Goal: Task Accomplishment & Management: Manage account settings

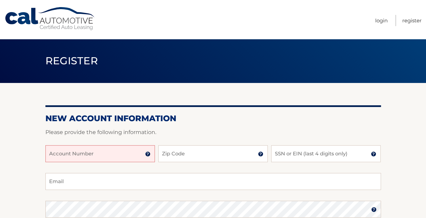
click at [139, 155] on input "Account Number" at bounding box center [100, 153] width 110 height 17
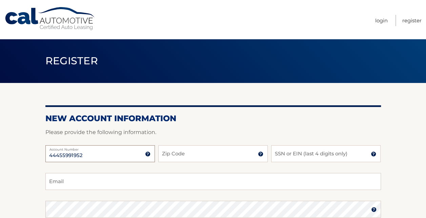
type input "44455991952"
click at [178, 155] on input "Zip Code" at bounding box center [213, 153] width 110 height 17
type input "14559"
click at [278, 155] on input "SSN or EIN (last 4 digits only)" at bounding box center [326, 153] width 110 height 17
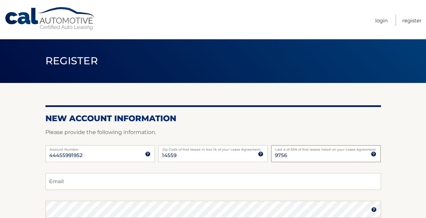
type input "9756"
click at [158, 182] on input "Email" at bounding box center [213, 181] width 336 height 17
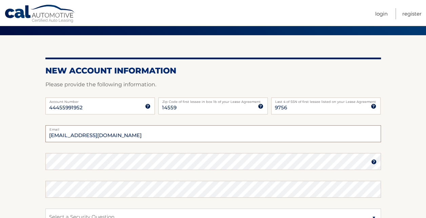
scroll to position [54, 0]
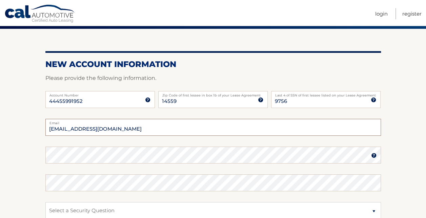
type input "stevechichelli@gmail.com"
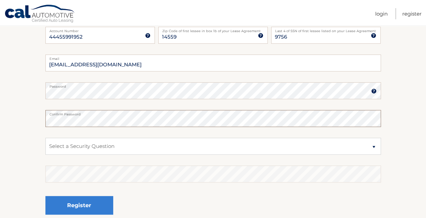
scroll to position [122, 0]
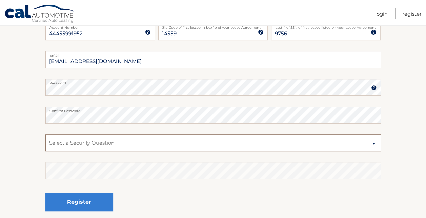
click at [374, 144] on select "Select a Security Question What was the name of your elementary school? What is…" at bounding box center [213, 143] width 336 height 17
select select "1"
click at [45, 135] on select "Select a Security Question What was the name of your elementary school? What is…" at bounding box center [213, 143] width 336 height 17
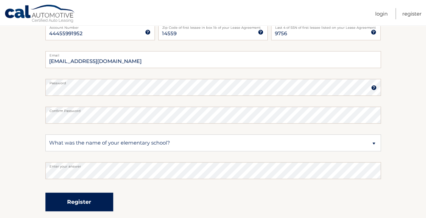
click at [86, 200] on button "Register" at bounding box center [79, 202] width 68 height 19
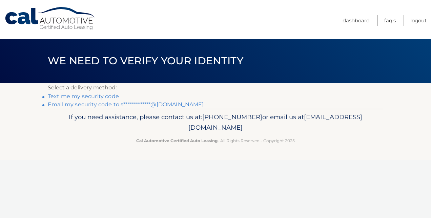
click at [106, 94] on link "Text me my security code" at bounding box center [83, 96] width 71 height 6
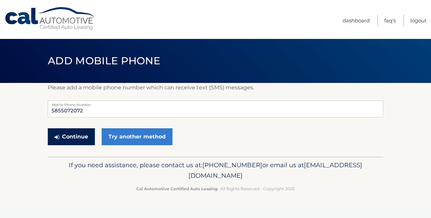
click at [71, 137] on button "Continue" at bounding box center [71, 136] width 47 height 17
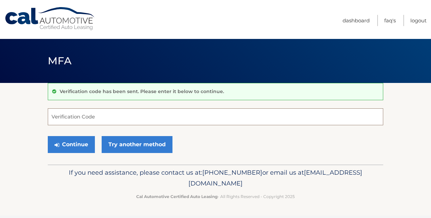
click at [85, 115] on input "Verification Code" at bounding box center [216, 116] width 336 height 17
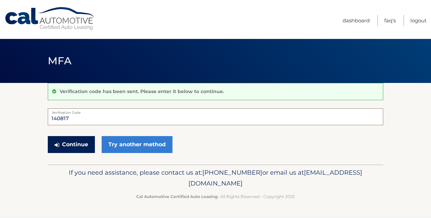
type input "140817"
click at [67, 140] on button "Continue" at bounding box center [71, 144] width 47 height 17
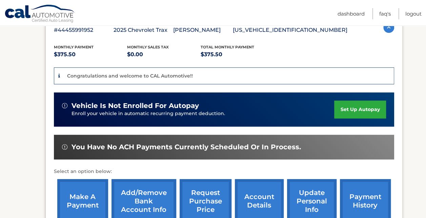
scroll to position [136, 0]
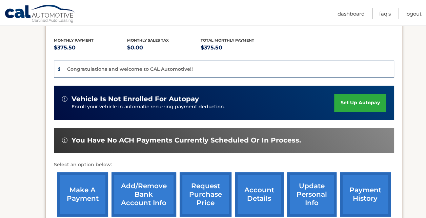
click at [353, 101] on link "set up autopay" at bounding box center [360, 103] width 52 height 18
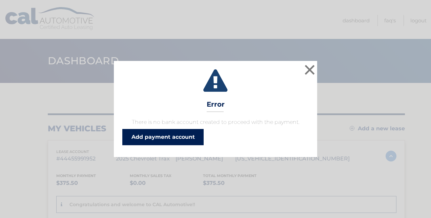
click at [182, 134] on link "Add payment account" at bounding box center [162, 137] width 81 height 16
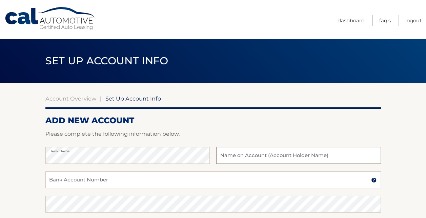
click at [223, 156] on input "text" at bounding box center [298, 155] width 164 height 17
type input "D"
type input "Stephen R Chichelli"
click at [137, 177] on input "Bank Account Number" at bounding box center [213, 180] width 336 height 17
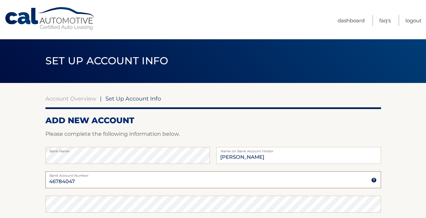
type input "46784047"
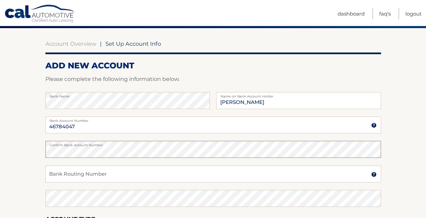
scroll to position [68, 0]
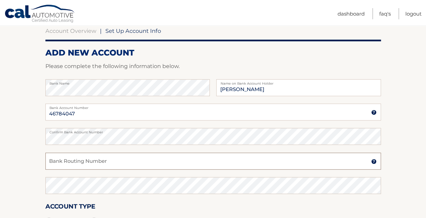
click at [137, 161] on input "Bank Routing Number" at bounding box center [213, 161] width 336 height 17
paste input "222371863"
type input "222371863"
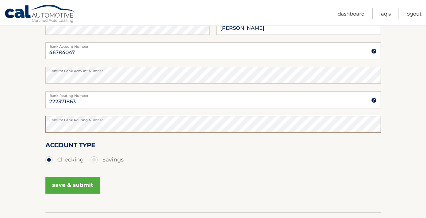
scroll to position [136, 0]
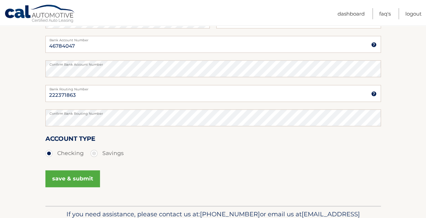
click at [75, 177] on button "save & submit" at bounding box center [72, 179] width 55 height 17
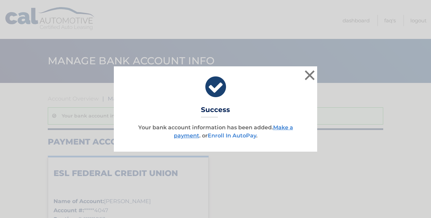
click at [241, 135] on link "Enroll In AutoPay" at bounding box center [232, 136] width 48 height 6
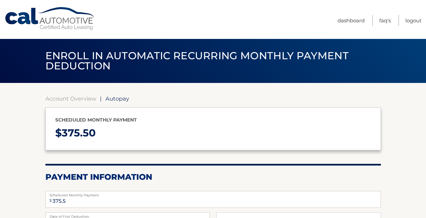
select select "ZTYxNzU4ODMtYWE1Mi00ZDQ3LTljNGEtZWZiZmZlNmQyMzlk"
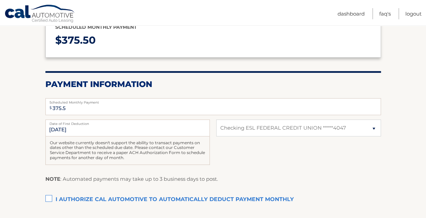
scroll to position [99, 0]
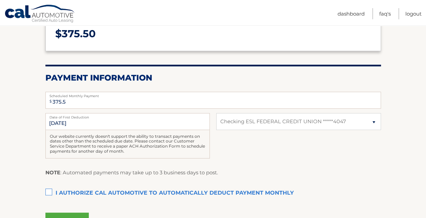
click at [50, 190] on label "I authorize cal automotive to automatically deduct payment monthly This checkbo…" at bounding box center [213, 194] width 336 height 14
click at [0, 0] on input "I authorize cal automotive to automatically deduct payment monthly This checkbo…" at bounding box center [0, 0] width 0 height 0
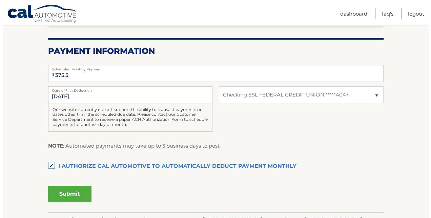
scroll to position [126, 0]
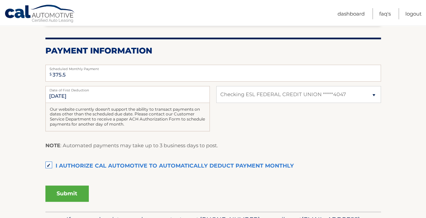
click at [67, 192] on button "Submit" at bounding box center [66, 194] width 43 height 16
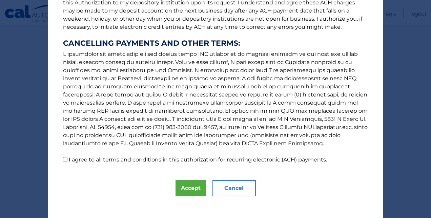
scroll to position [105, 0]
click at [186, 188] on button "Accept" at bounding box center [191, 188] width 31 height 16
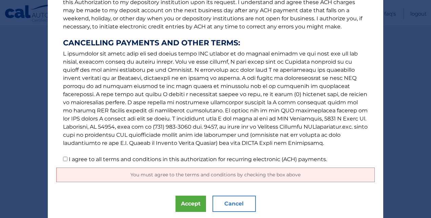
click at [63, 158] on input "I agree to all terms and conditions in this authorization for recurring electro…" at bounding box center [65, 159] width 4 height 4
checkbox input "true"
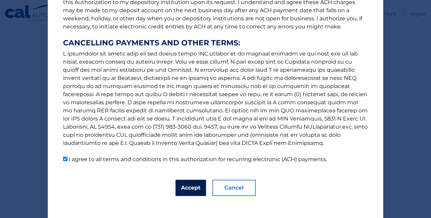
click at [186, 184] on button "Accept" at bounding box center [191, 188] width 31 height 16
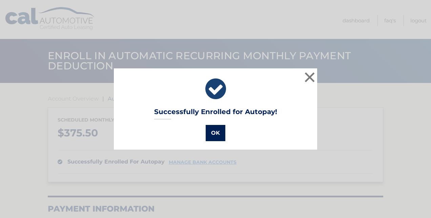
click at [215, 130] on button "OK" at bounding box center [216, 133] width 20 height 16
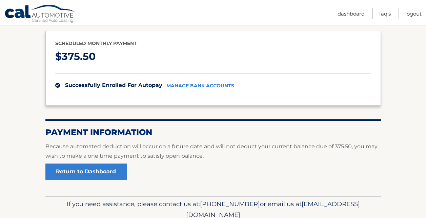
scroll to position [105, 0]
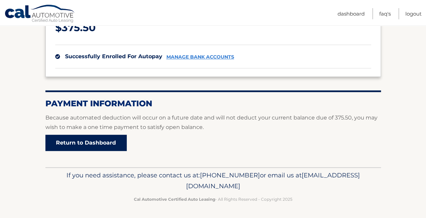
click at [81, 143] on link "Return to Dashboard" at bounding box center [85, 143] width 81 height 16
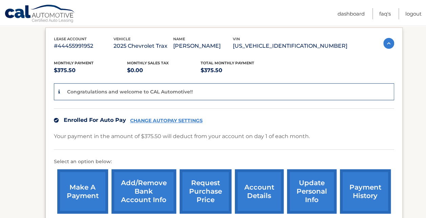
scroll to position [126, 0]
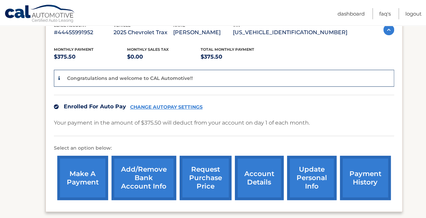
click at [165, 104] on link "CHANGE AUTOPAY SETTINGS" at bounding box center [166, 107] width 73 height 6
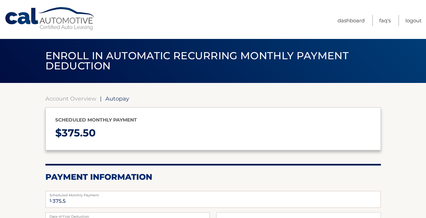
select select "ZTYxNzU4ODMtYWE1Mi00ZDQ3LTljNGEtZWZiZmZlNmQyMzlk"
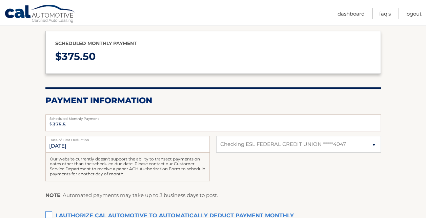
scroll to position [86, 0]
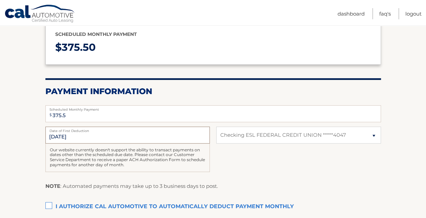
click at [170, 139] on input "9/1/2025" at bounding box center [127, 135] width 164 height 17
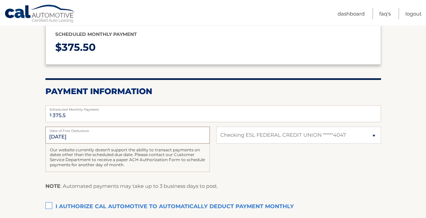
click at [170, 139] on input "9/1/2025" at bounding box center [127, 135] width 164 height 17
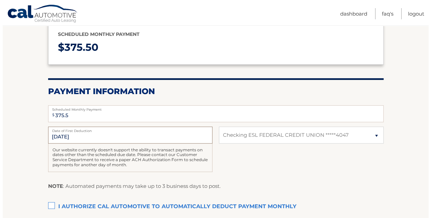
scroll to position [175, 0]
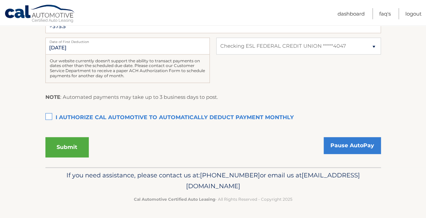
click at [49, 116] on label "I authorize cal automotive to automatically deduct payment monthly This checkbo…" at bounding box center [213, 118] width 336 height 14
click at [0, 0] on input "I authorize cal automotive to automatically deduct payment monthly This checkbo…" at bounding box center [0, 0] width 0 height 0
click at [68, 144] on button "Submit" at bounding box center [66, 147] width 43 height 20
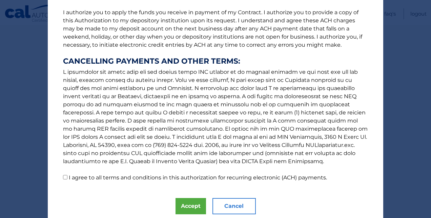
scroll to position [110, 0]
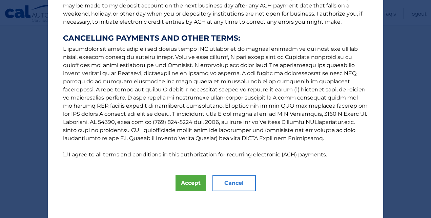
click at [63, 154] on input "I agree to all terms and conditions in this authorization for recurring electro…" at bounding box center [65, 154] width 4 height 4
checkbox input "true"
click at [186, 181] on button "Accept" at bounding box center [191, 183] width 31 height 16
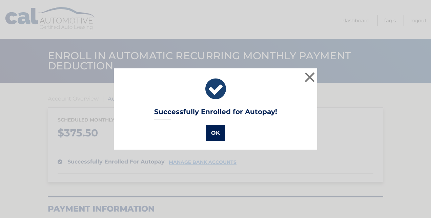
click at [212, 130] on button "OK" at bounding box center [216, 133] width 20 height 16
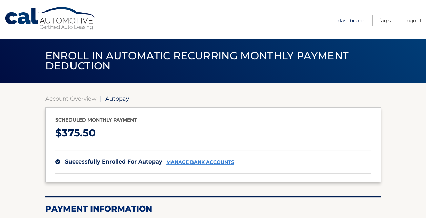
click at [353, 17] on link "Dashboard" at bounding box center [351, 20] width 27 height 11
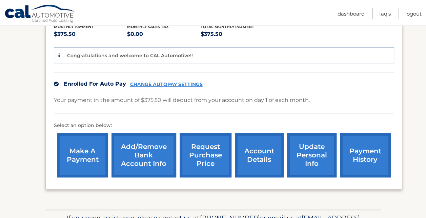
scroll to position [163, 0]
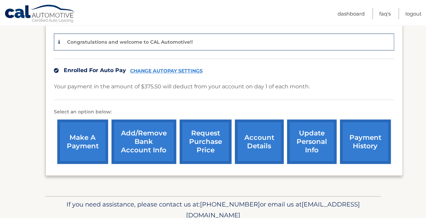
click at [260, 138] on link "account details" at bounding box center [259, 142] width 49 height 44
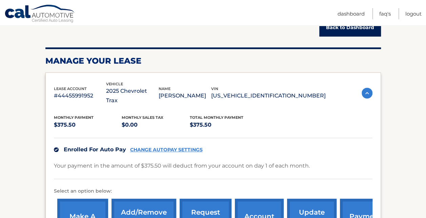
scroll to position [104, 0]
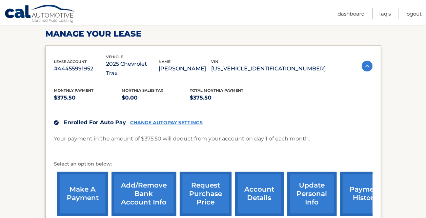
click at [358, 186] on link "payment history" at bounding box center [365, 194] width 51 height 44
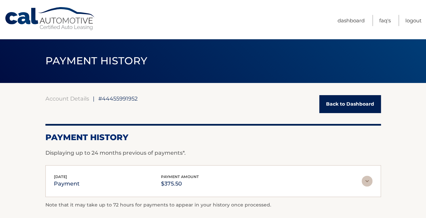
click at [367, 179] on img at bounding box center [367, 181] width 11 height 11
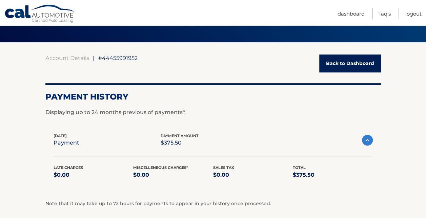
scroll to position [95, 0]
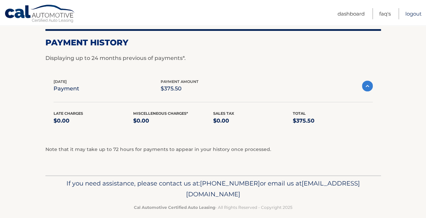
click at [411, 13] on link "Logout" at bounding box center [413, 13] width 16 height 11
